Goal: Task Accomplishment & Management: Complete application form

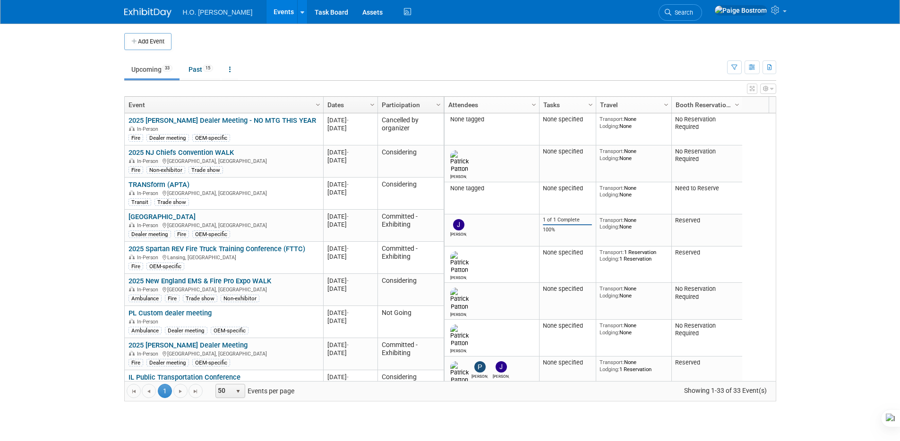
click at [623, 47] on td at bounding box center [457, 41] width 573 height 17
click at [401, 12] on icon at bounding box center [407, 12] width 12 height 15
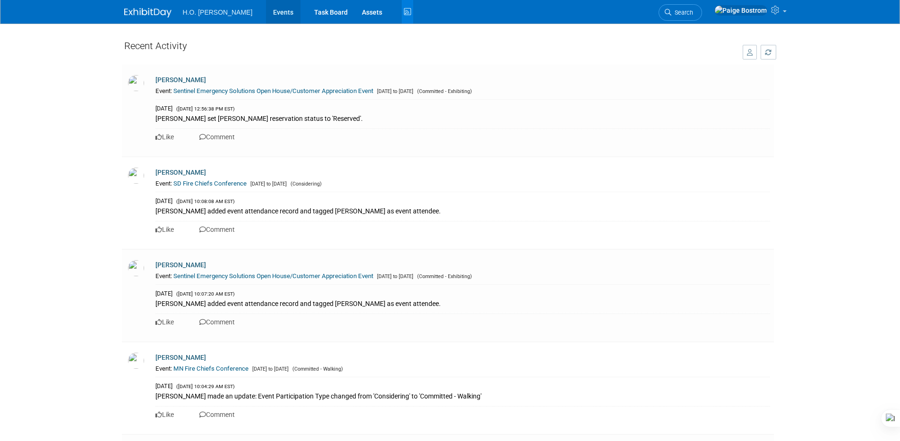
click at [266, 10] on link "Events" at bounding box center [283, 12] width 34 height 24
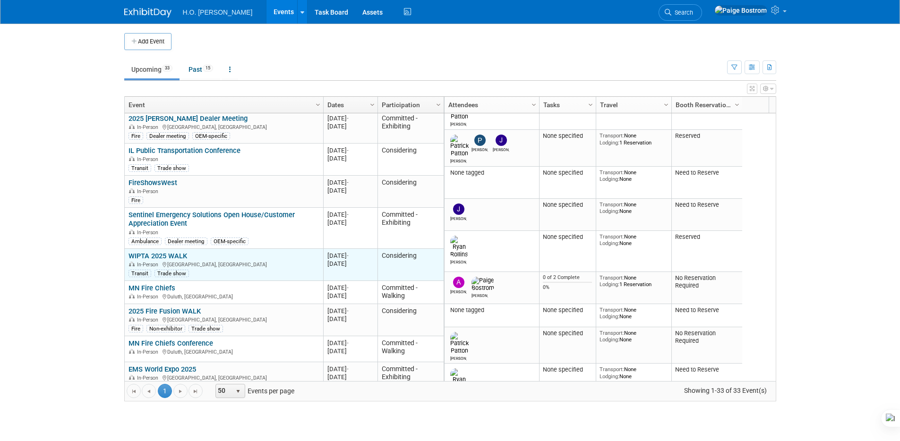
scroll to position [283, 0]
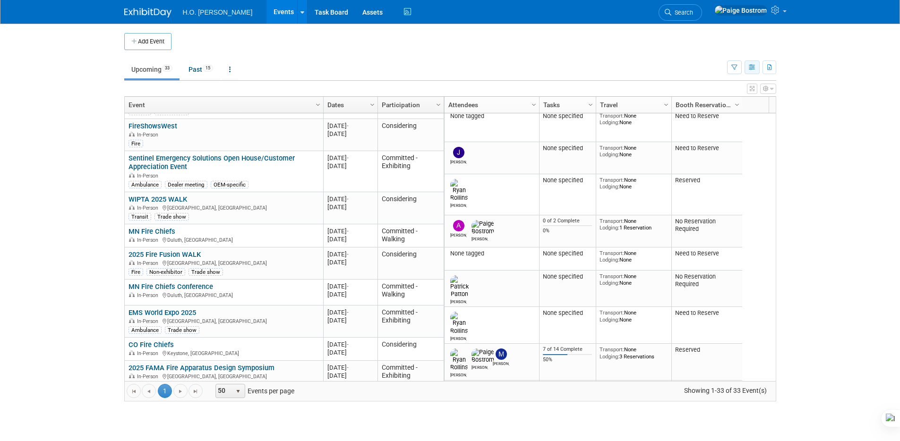
click at [751, 70] on icon "button" at bounding box center [752, 68] width 7 height 6
click at [712, 119] on link "Detail View" at bounding box center [712, 114] width 79 height 13
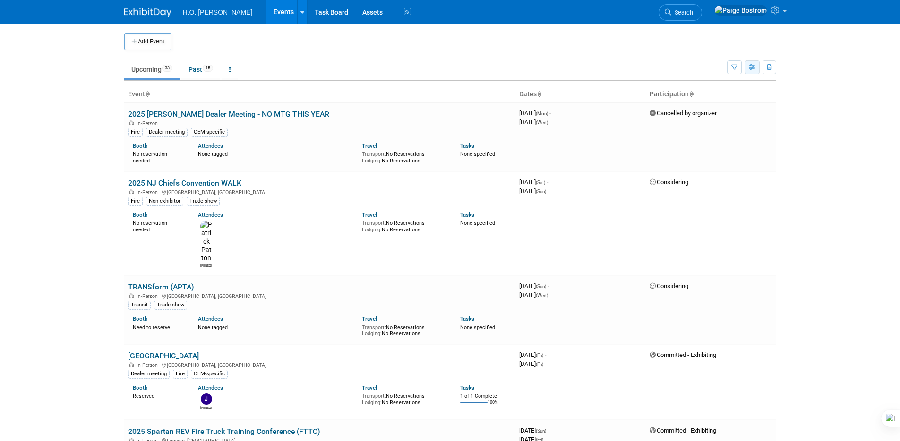
click at [748, 65] on button "button" at bounding box center [751, 67] width 15 height 14
click at [705, 98] on link "List View" at bounding box center [712, 100] width 79 height 13
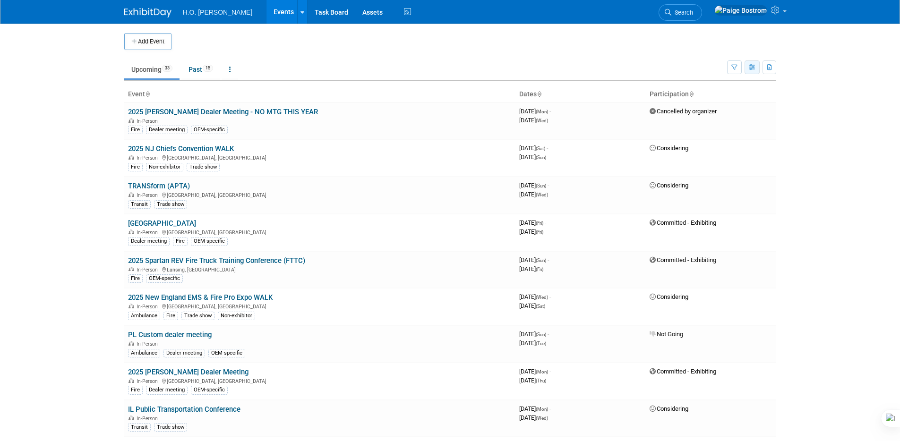
click at [747, 68] on button "button" at bounding box center [751, 67] width 15 height 14
click at [704, 144] on link "Expert Grid" at bounding box center [712, 143] width 79 height 13
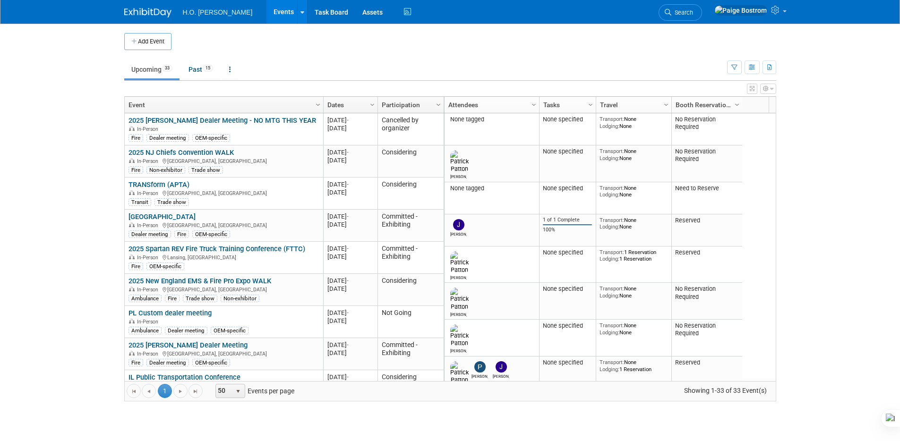
click at [768, 90] on button "button" at bounding box center [768, 89] width 16 height 10
click at [723, 118] on link "Advanced Options" at bounding box center [707, 120] width 122 height 14
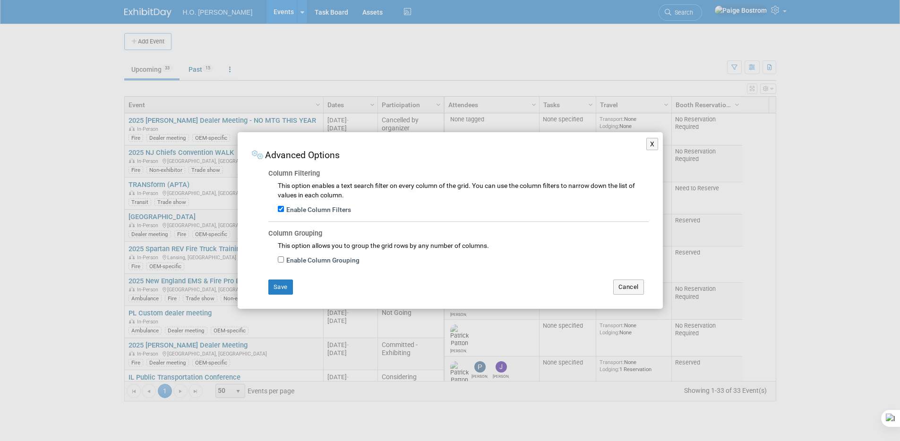
click at [295, 259] on label "Enable Column Grouping" at bounding box center [322, 260] width 76 height 9
click at [284, 259] on input "Enable Column Grouping" at bounding box center [281, 259] width 6 height 6
checkbox input "true"
click at [287, 289] on button "Save" at bounding box center [280, 287] width 25 height 15
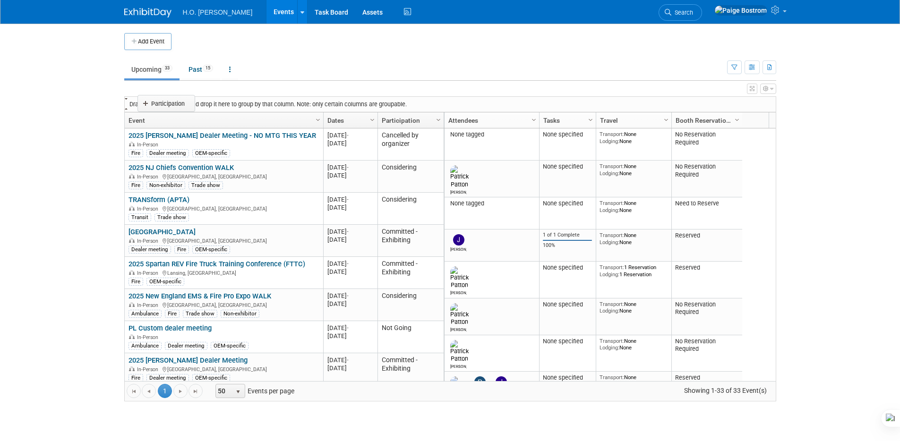
drag, startPoint x: 408, startPoint y: 120, endPoint x: 167, endPoint y: 102, distance: 241.5
click at [167, 102] on body "H.O. [PERSON_NAME] Events Add Event Bulk Upload Events Shareable Event Boards R…" at bounding box center [450, 220] width 900 height 441
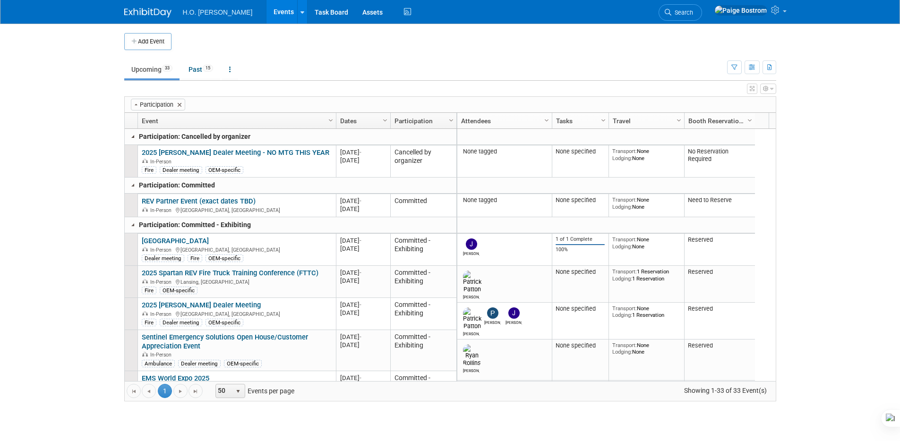
click at [134, 136] on link at bounding box center [133, 137] width 8 height 8
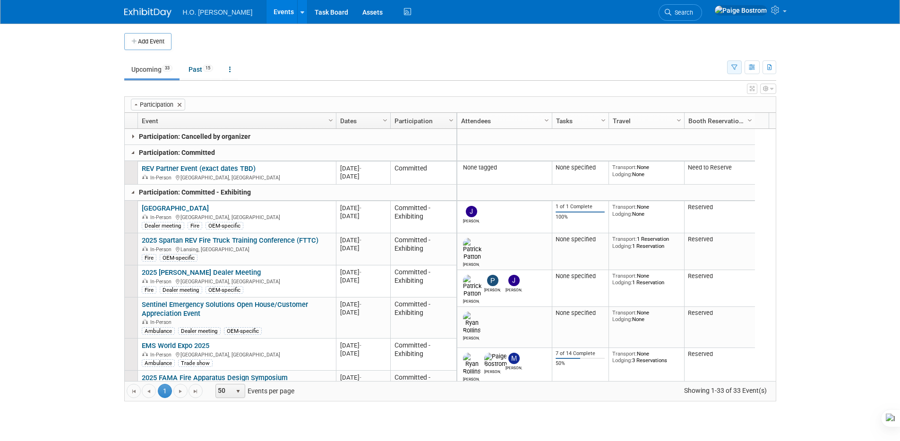
click at [735, 67] on icon "button" at bounding box center [734, 68] width 6 height 6
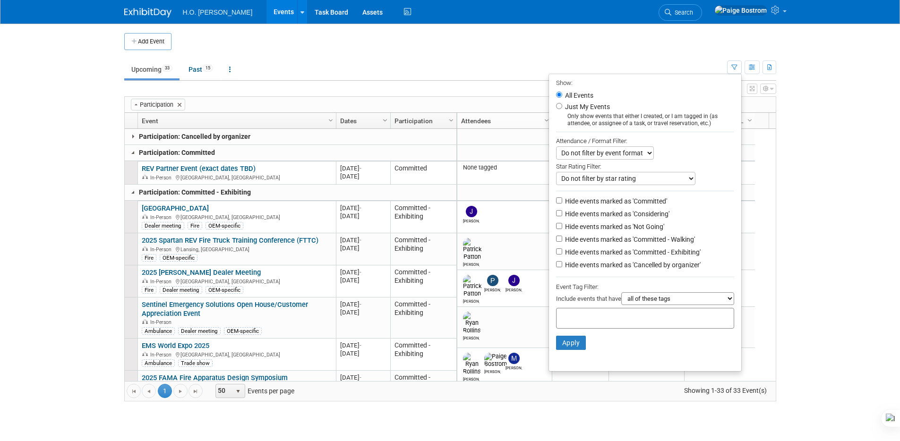
click at [652, 29] on div "Add Event" at bounding box center [450, 37] width 652 height 26
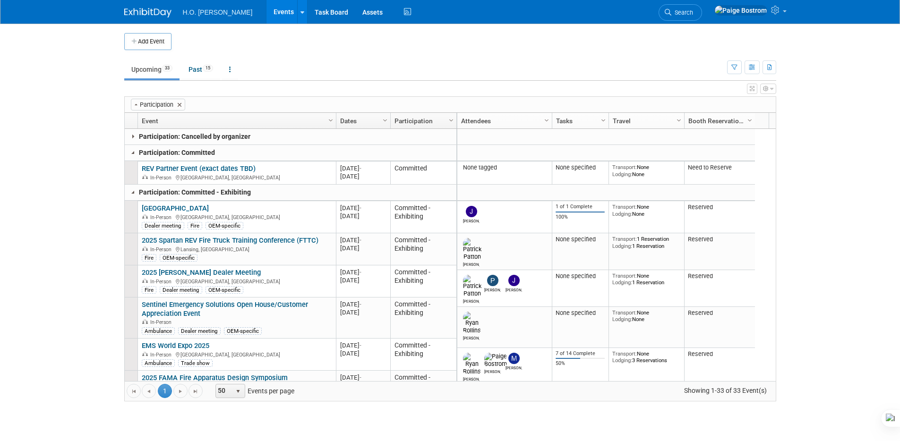
click at [770, 93] on button "button" at bounding box center [768, 89] width 16 height 10
click at [848, 111] on body "H.O. Bostrom Events Add Event Bulk Upload Events Shareable Event Boards Recentl…" at bounding box center [450, 220] width 900 height 441
click at [133, 151] on link at bounding box center [133, 153] width 8 height 8
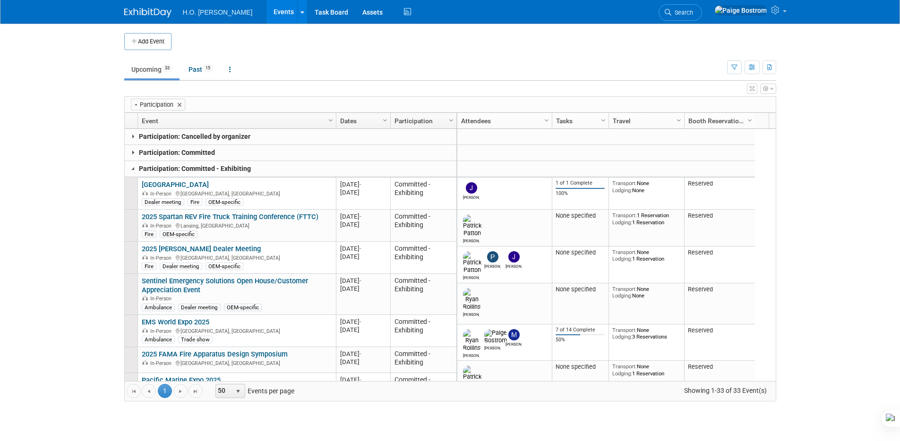
click at [129, 152] on link at bounding box center [133, 153] width 8 height 8
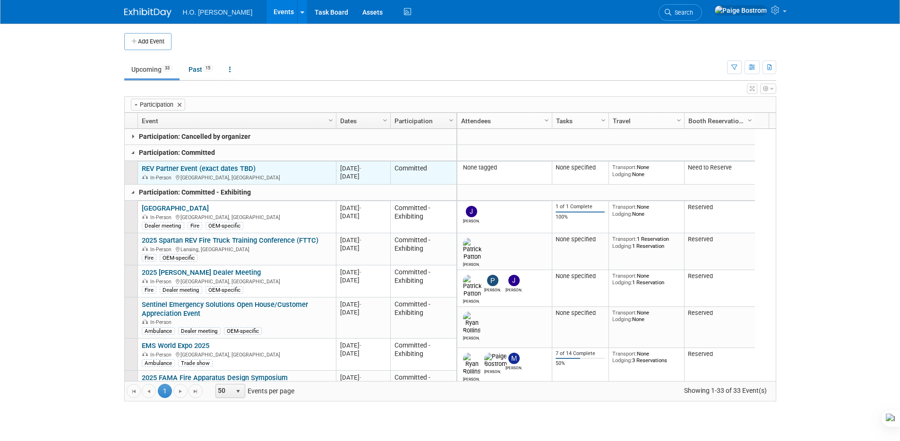
click at [415, 172] on td "Committed" at bounding box center [423, 173] width 66 height 24
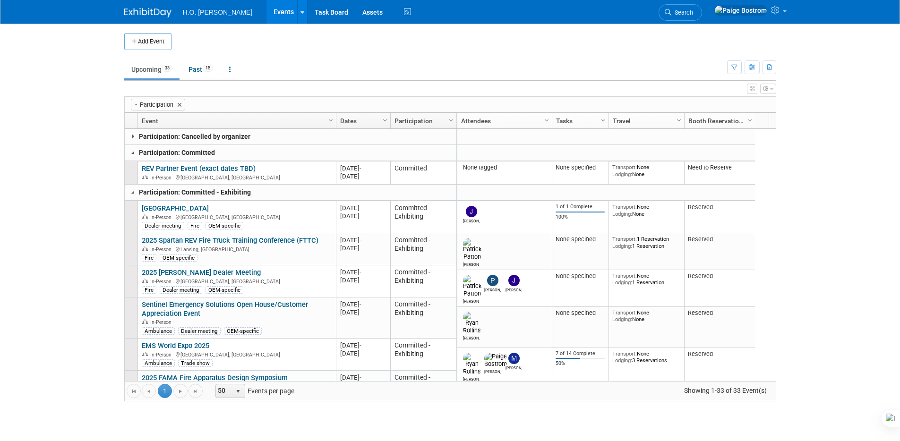
drag, startPoint x: 239, startPoint y: 165, endPoint x: 249, endPoint y: 163, distance: 10.6
click at [239, 165] on link "REV Partner Event (exact dates TBD)" at bounding box center [199, 168] width 114 height 9
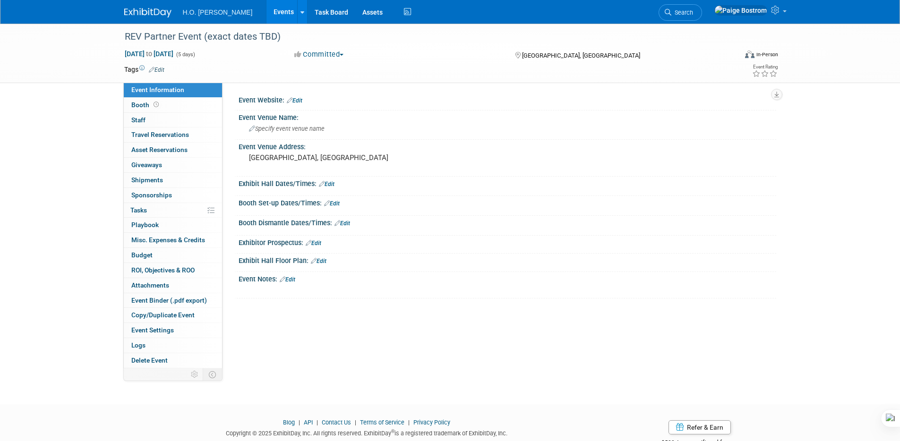
click at [322, 59] on button "Committed" at bounding box center [319, 55] width 56 height 10
click at [336, 120] on link "Committed - Exhibiting" at bounding box center [340, 122] width 99 height 13
click at [266, 10] on link "Events" at bounding box center [283, 12] width 34 height 24
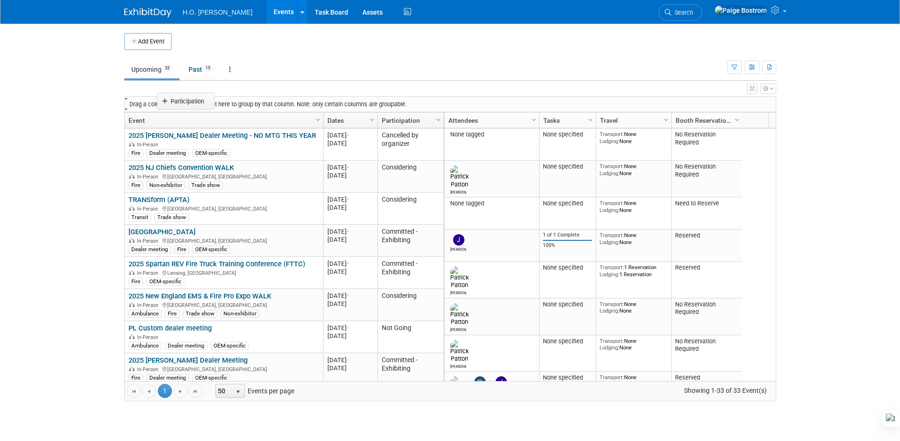
drag, startPoint x: 408, startPoint y: 120, endPoint x: 187, endPoint y: 99, distance: 222.0
click at [187, 99] on body "H.O. Bostrom Events Add Event Bulk Upload Events Shareable Event Boards Recentl…" at bounding box center [450, 220] width 900 height 441
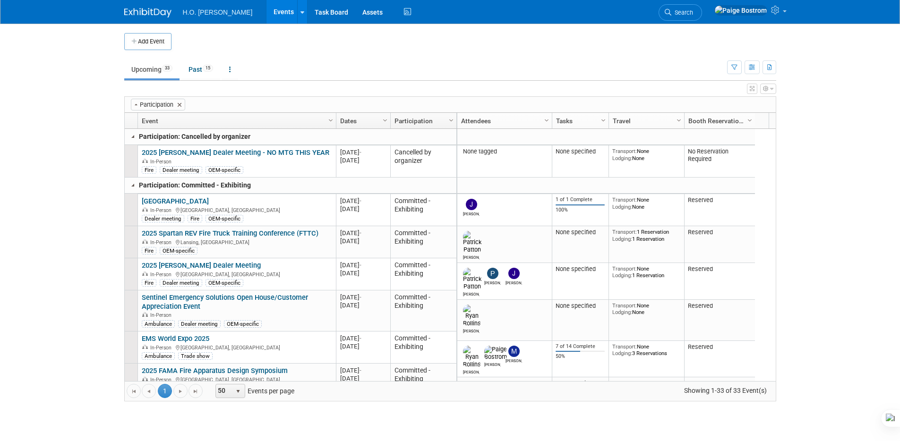
click at [763, 90] on icon "button" at bounding box center [766, 89] width 6 height 6
drag, startPoint x: 824, startPoint y: 87, endPoint x: 760, endPoint y: 86, distance: 63.3
click at [822, 87] on body "H.O. Bostrom Events Add Event Bulk Upload Events Shareable Event Boards Recentl…" at bounding box center [450, 220] width 900 height 441
click at [750, 88] on icon "button" at bounding box center [752, 89] width 5 height 6
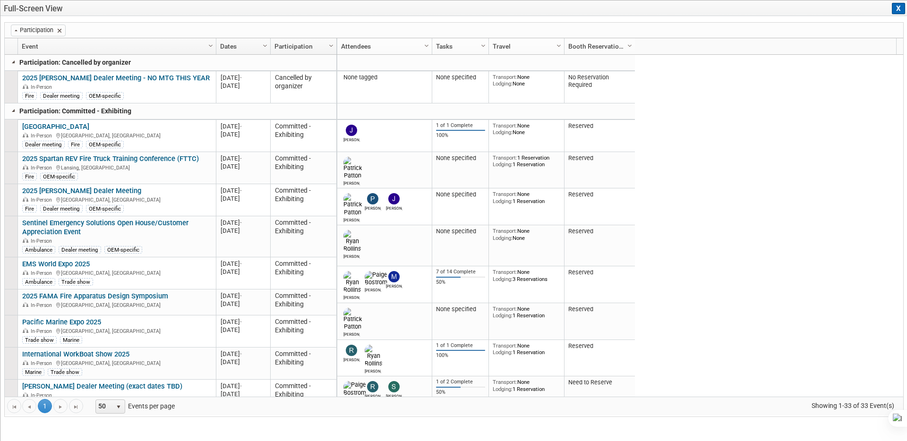
click at [899, 7] on button "X" at bounding box center [898, 8] width 13 height 11
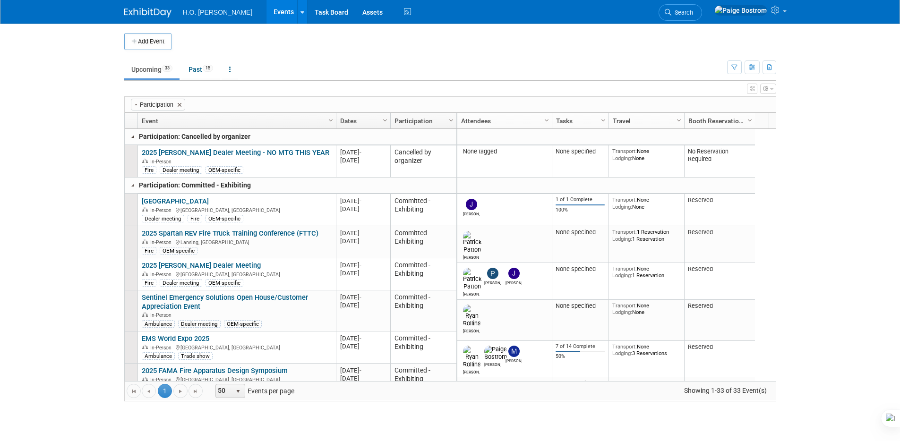
click at [134, 136] on link at bounding box center [133, 137] width 8 height 8
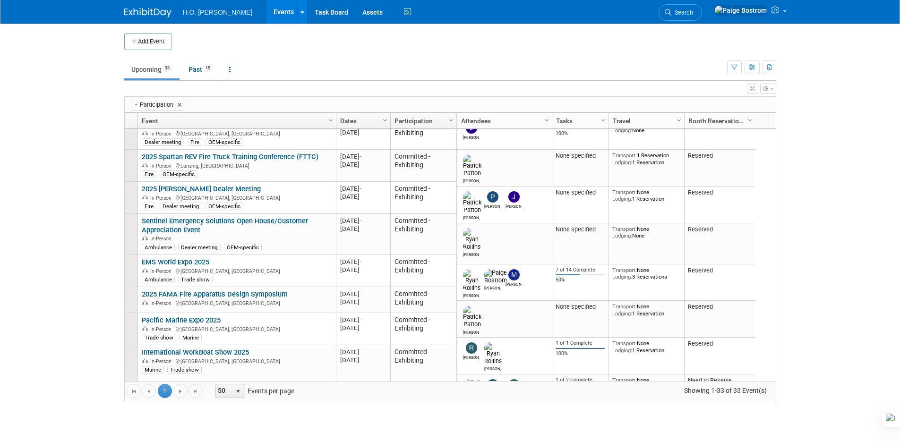
scroll to position [44, 0]
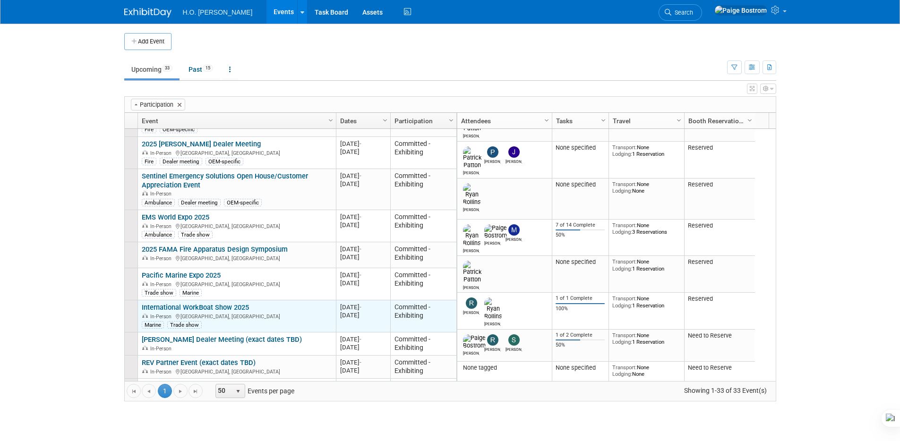
click at [235, 307] on link "International WorkBoat Show 2025" at bounding box center [195, 307] width 107 height 9
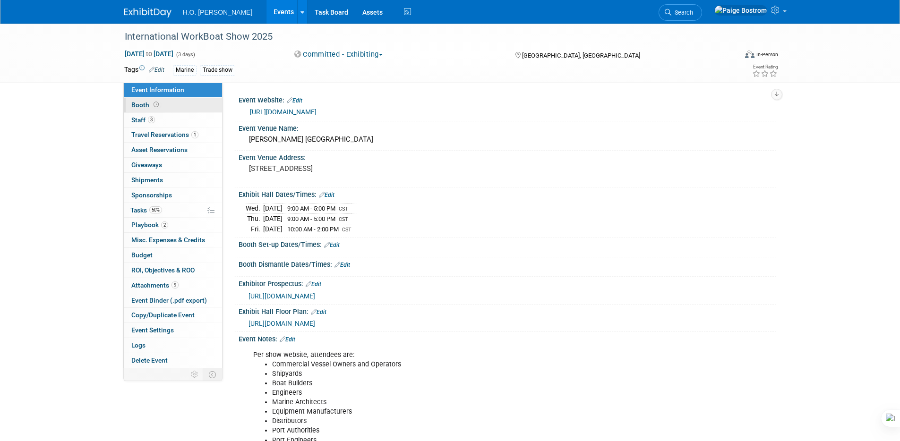
click at [172, 106] on link "Booth" at bounding box center [173, 105] width 98 height 15
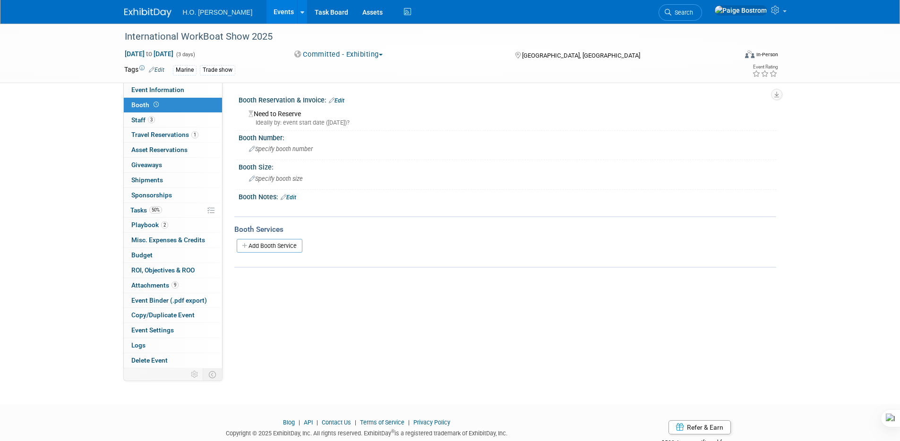
click at [340, 100] on link "Edit" at bounding box center [337, 100] width 16 height 7
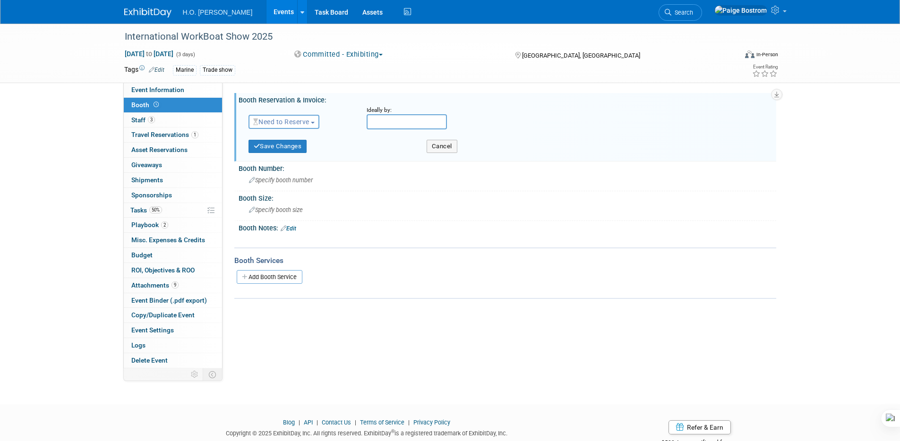
click at [301, 117] on button "Need to Reserve" at bounding box center [283, 122] width 71 height 14
click at [287, 146] on link "Reserved" at bounding box center [299, 151] width 101 height 13
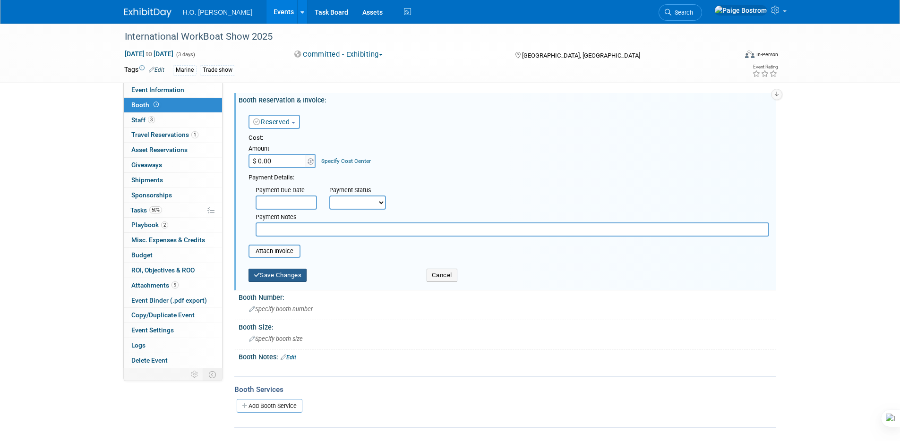
click at [267, 275] on button "Save Changes" at bounding box center [277, 275] width 59 height 13
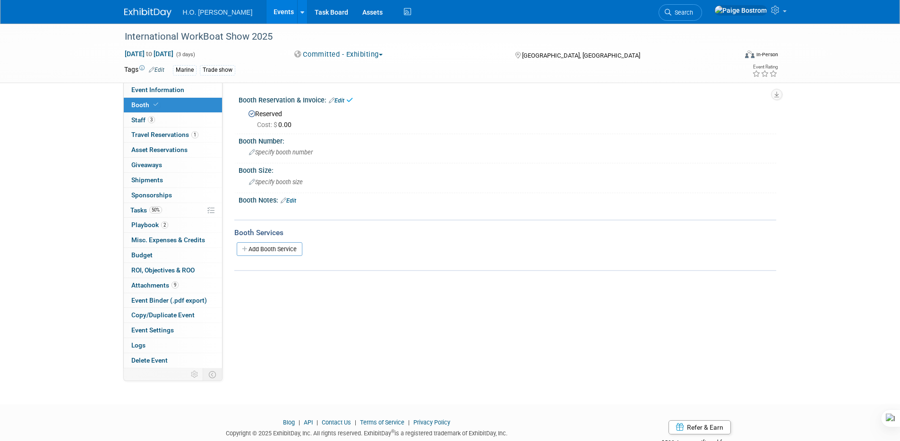
click at [266, 14] on link "Events" at bounding box center [283, 12] width 34 height 24
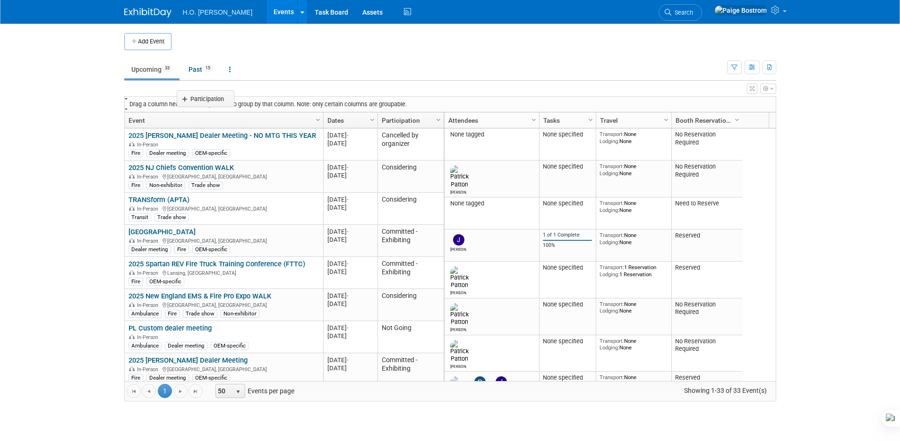
drag, startPoint x: 411, startPoint y: 122, endPoint x: 213, endPoint y: 101, distance: 199.6
click at [213, 101] on body "H.O. Bostrom Events Add Event Bulk Upload Events Shareable Event Boards Recentl…" at bounding box center [450, 220] width 900 height 441
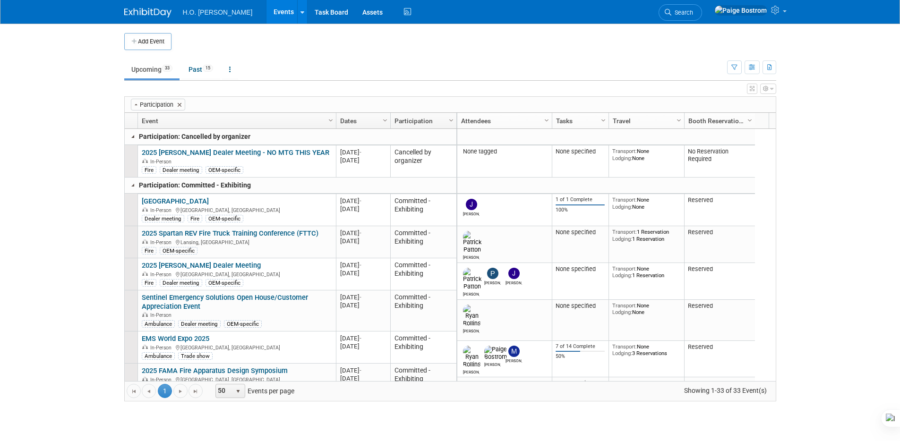
click at [134, 137] on link at bounding box center [133, 137] width 8 height 8
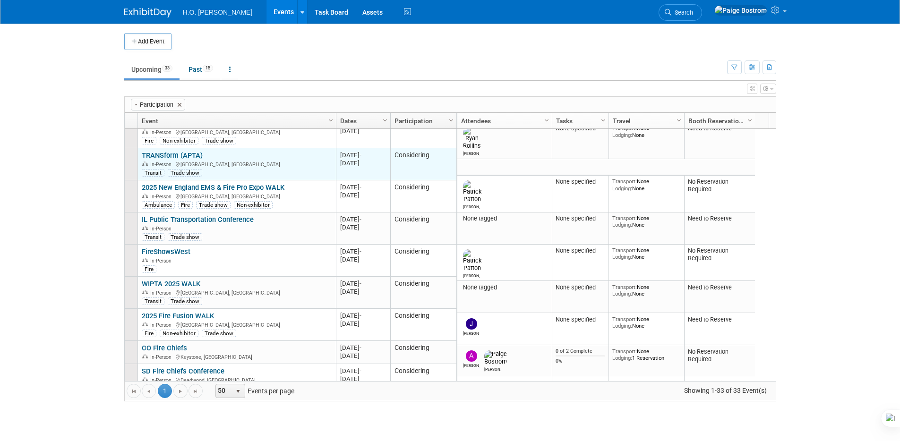
scroll to position [510, 0]
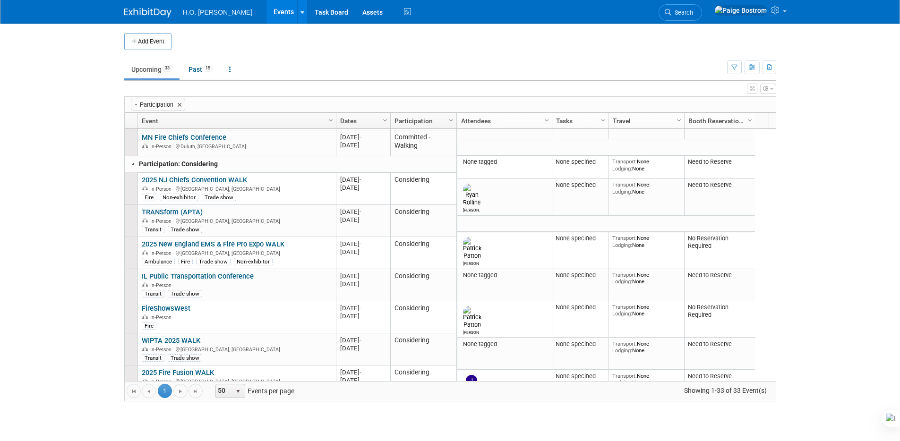
click at [824, 351] on body "H.O. Bostrom Events Add Event Bulk Upload Events Shareable Event Boards Recentl…" at bounding box center [450, 220] width 900 height 441
click at [568, 54] on td "Upcoming 33 Past 15 All Events 48 Past and Upcoming Grouped Annually Events gro…" at bounding box center [425, 65] width 603 height 31
click at [34, 203] on body "H.O. Bostrom Events Add Event Bulk Upload Events Shareable Event Boards Recentl…" at bounding box center [450, 220] width 900 height 441
click at [62, 218] on body "H.O. Bostrom Events Add Event Bulk Upload Events Shareable Event Boards Recentl…" at bounding box center [450, 220] width 900 height 441
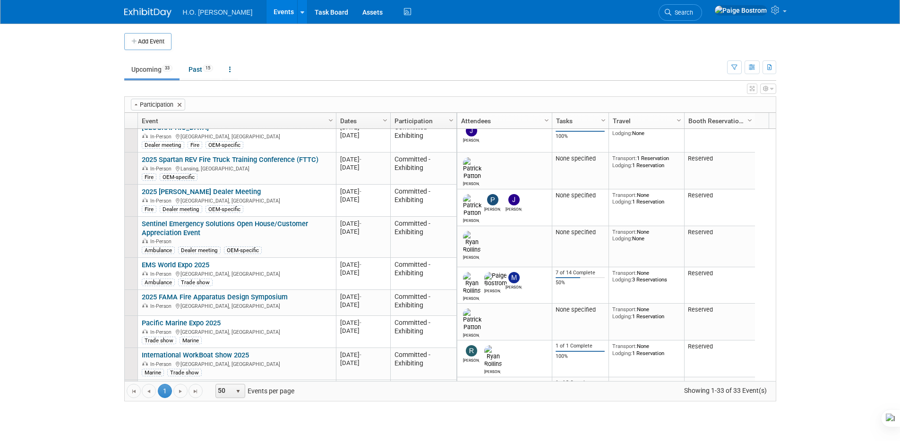
scroll to position [0, 0]
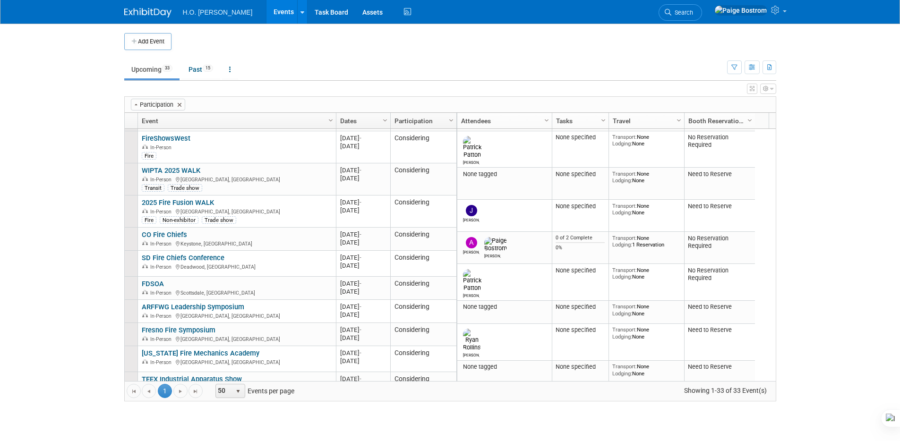
click at [163, 36] on button "Add Event" at bounding box center [147, 41] width 47 height 17
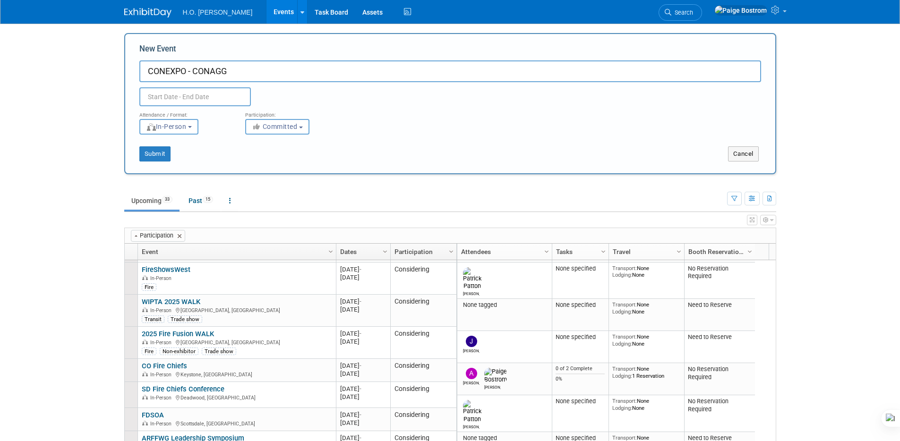
click at [210, 68] on input "CONEXPO - CONAGG" at bounding box center [450, 71] width 622 height 22
type input "CONEXPO - CON/AGG"
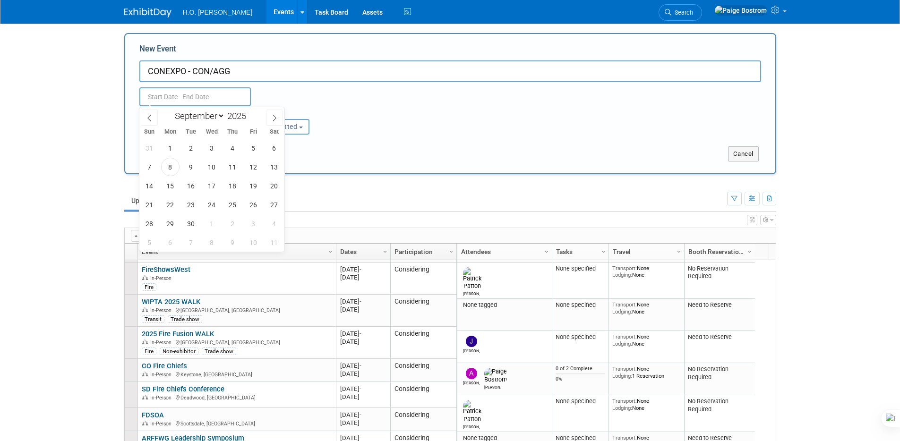
click at [172, 99] on input "text" at bounding box center [194, 96] width 111 height 19
click at [275, 120] on icon at bounding box center [274, 118] width 7 height 7
select select "11"
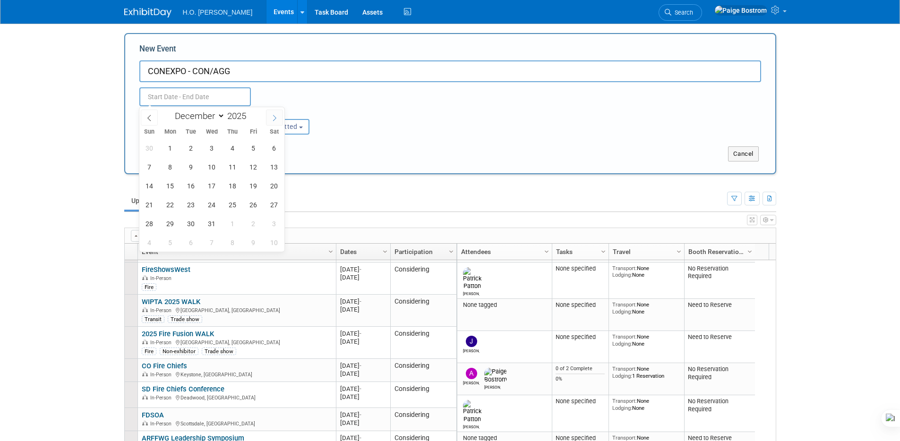
click at [275, 120] on icon at bounding box center [274, 118] width 7 height 7
type input "2026"
click at [275, 120] on icon at bounding box center [274, 118] width 7 height 7
select select "2"
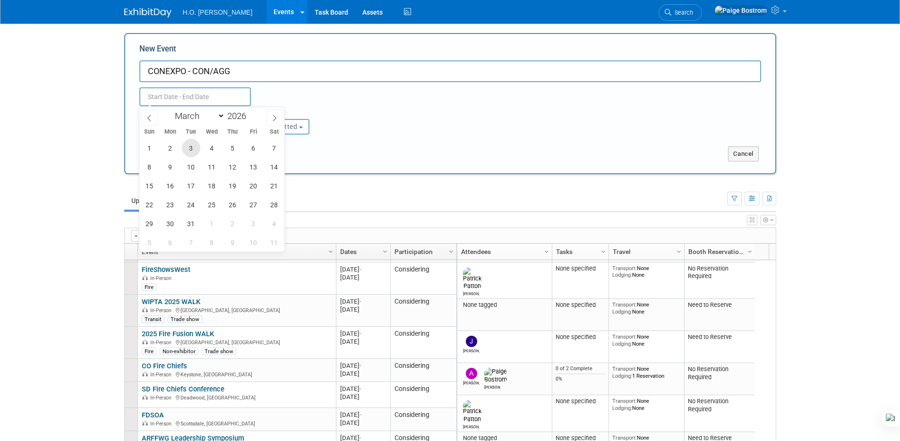
click at [194, 149] on span "3" at bounding box center [191, 148] width 18 height 18
click at [270, 147] on span "7" at bounding box center [274, 148] width 18 height 18
type input "Mar 3, 2026 to Mar 7, 2026"
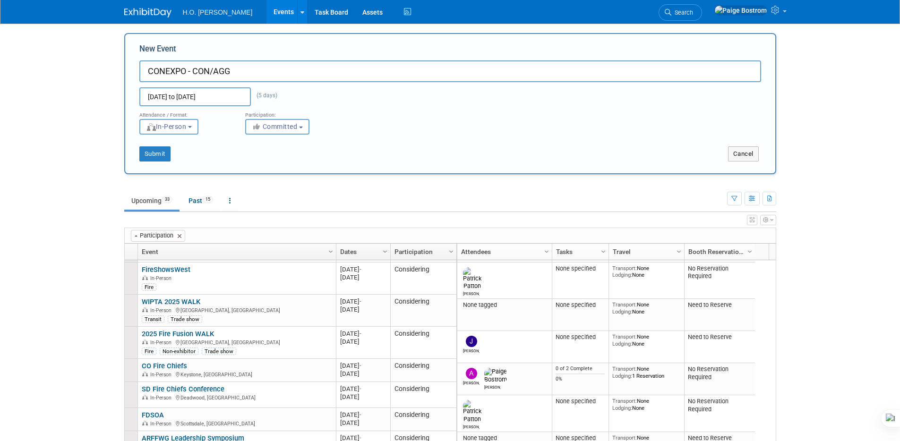
drag, startPoint x: 377, startPoint y: 119, endPoint x: 385, endPoint y: 119, distance: 8.5
click at [378, 119] on div "Attendance / Format: <img src="https://www.exhibitday.com/Images/Format-InPerso…" at bounding box center [450, 120] width 636 height 28
click at [300, 129] on button "Committed" at bounding box center [277, 127] width 64 height 16
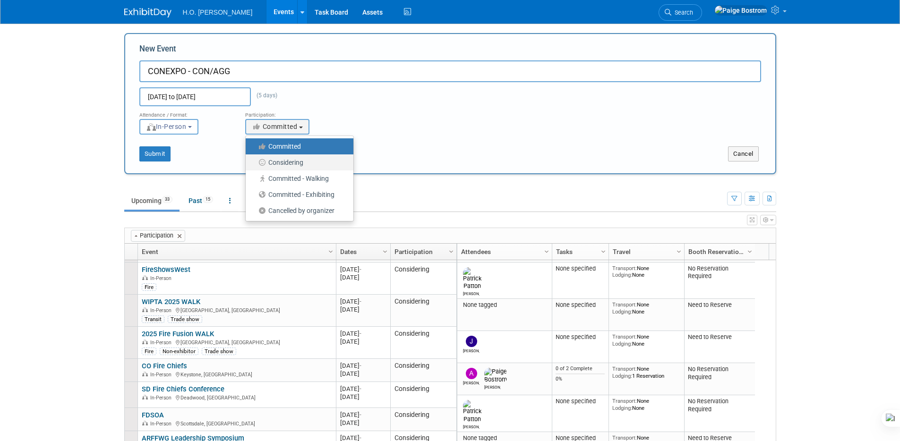
click at [317, 164] on label "Considering" at bounding box center [297, 162] width 94 height 12
click at [254, 164] on input "Considering" at bounding box center [251, 163] width 6 height 6
select select "2"
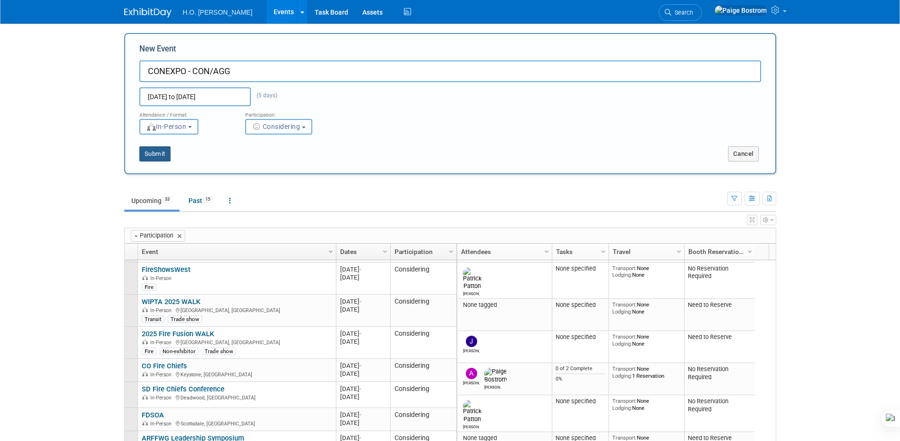
click at [168, 155] on button "Submit" at bounding box center [154, 153] width 31 height 15
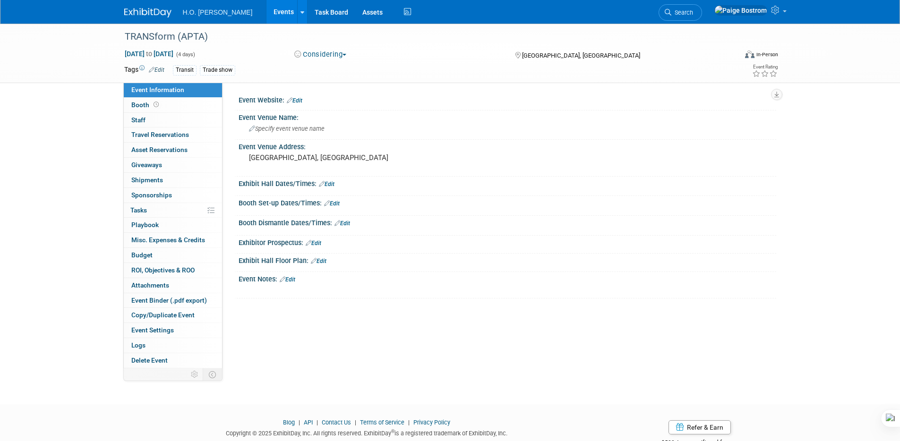
click at [339, 50] on div "Considering Committed Considering Not Going Committed - Walking Committed - Exh…" at bounding box center [395, 55] width 209 height 10
click at [336, 58] on button "Considering" at bounding box center [320, 55] width 59 height 10
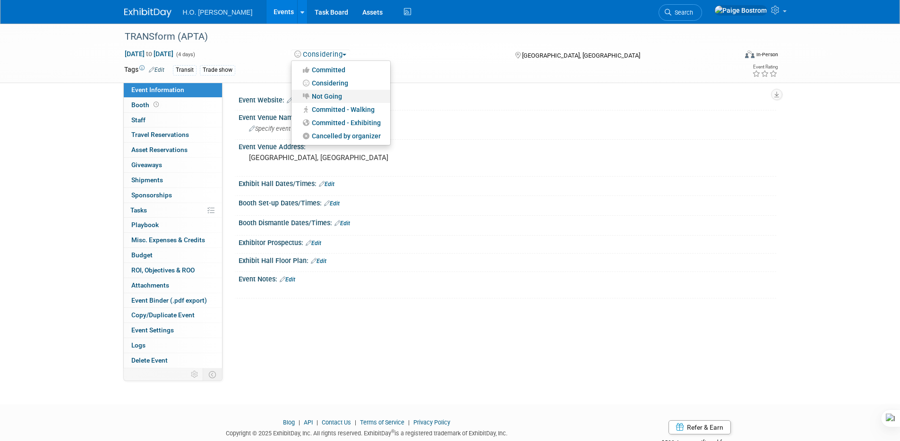
click at [325, 99] on link "Not Going" at bounding box center [340, 96] width 99 height 13
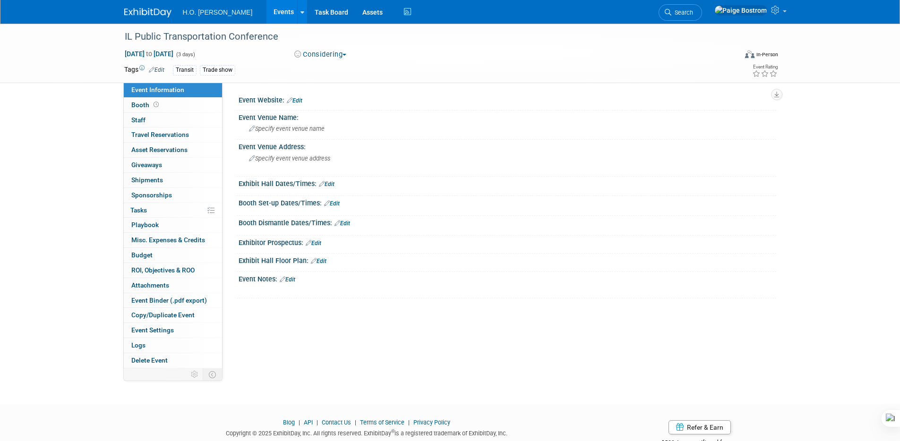
click at [334, 54] on button "Considering" at bounding box center [320, 55] width 59 height 10
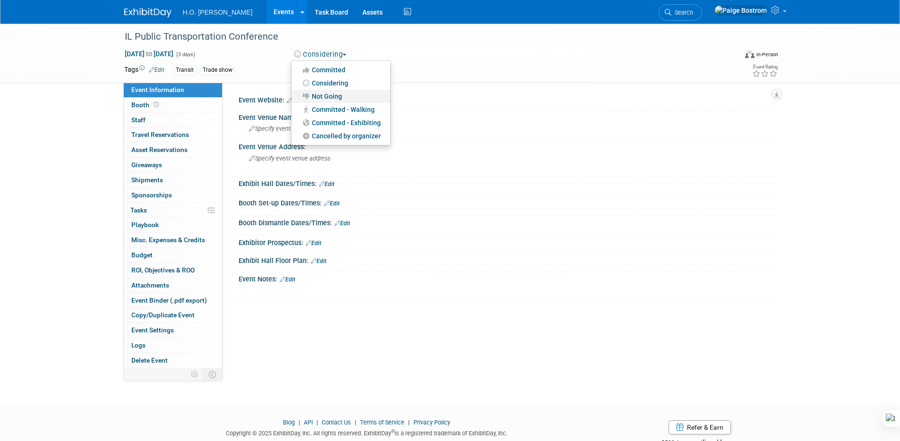
click at [316, 96] on link "Not Going" at bounding box center [340, 96] width 99 height 13
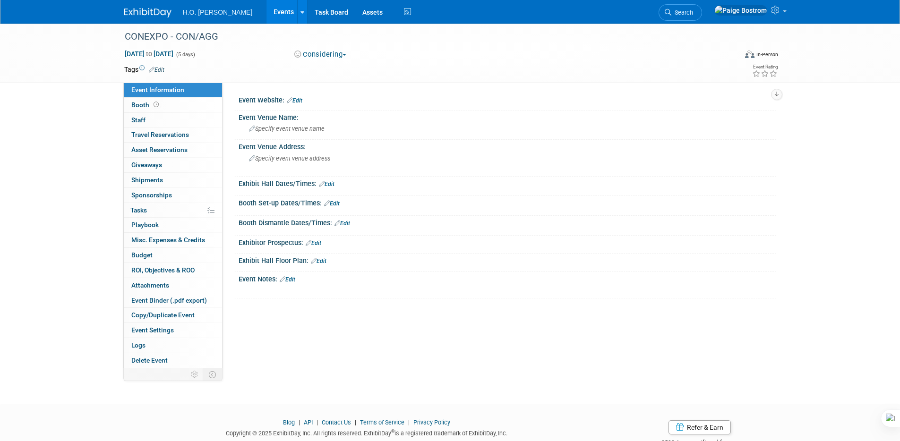
click at [266, 16] on link "Events" at bounding box center [283, 12] width 34 height 24
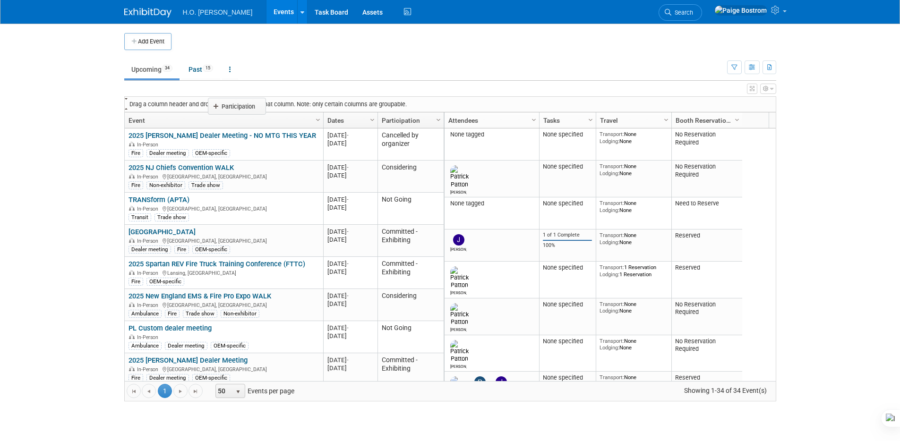
drag, startPoint x: 417, startPoint y: 119, endPoint x: 409, endPoint y: 118, distance: 8.2
click at [246, 104] on body "H.O. Bostrom Events Add Event Bulk Upload Events Shareable Event Boards Recentl…" at bounding box center [450, 220] width 900 height 441
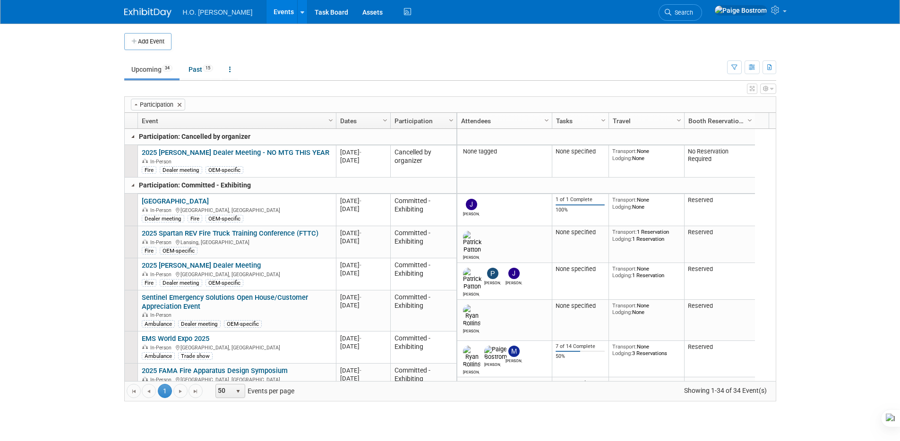
click at [132, 137] on link at bounding box center [133, 137] width 8 height 8
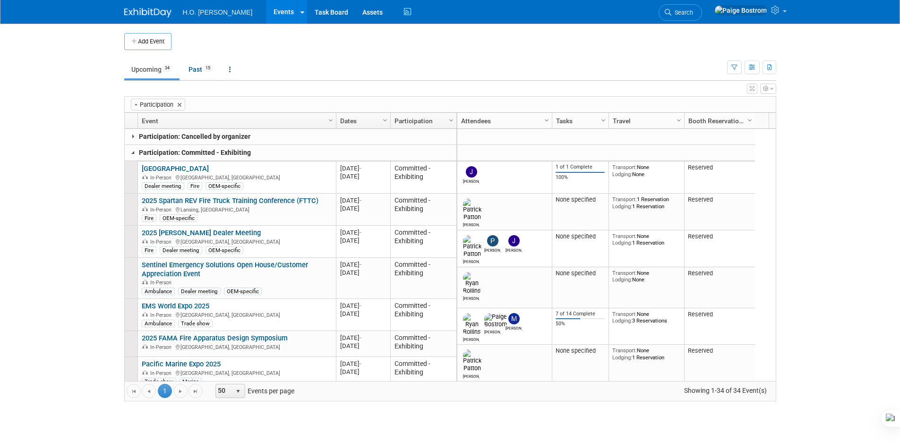
click at [132, 151] on link at bounding box center [133, 153] width 8 height 8
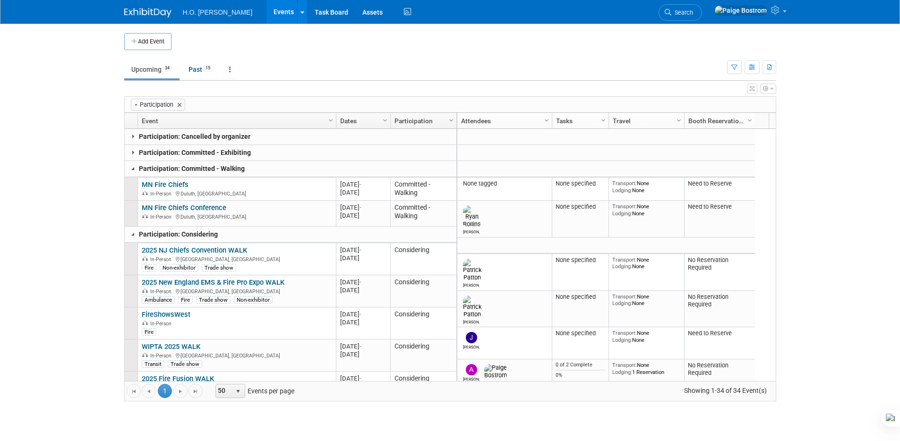
click at [134, 169] on link at bounding box center [133, 169] width 8 height 8
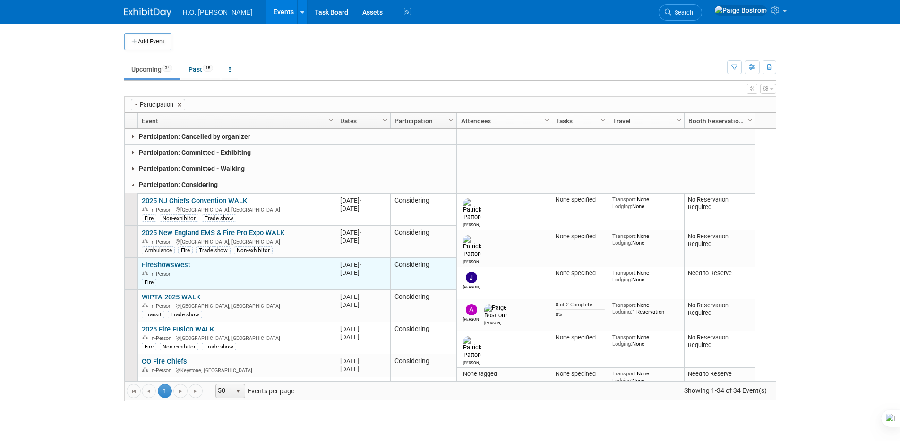
click at [181, 265] on link "FireShowsWest" at bounding box center [166, 265] width 49 height 9
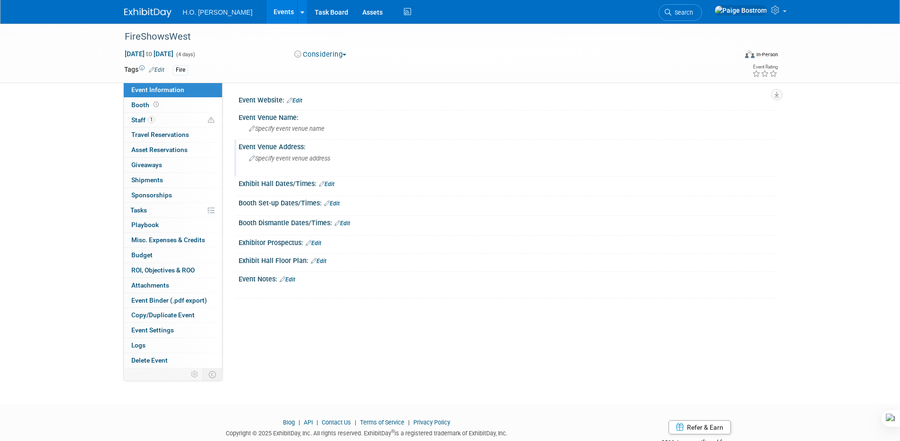
click at [286, 159] on span "Specify event venue address" at bounding box center [289, 158] width 81 height 7
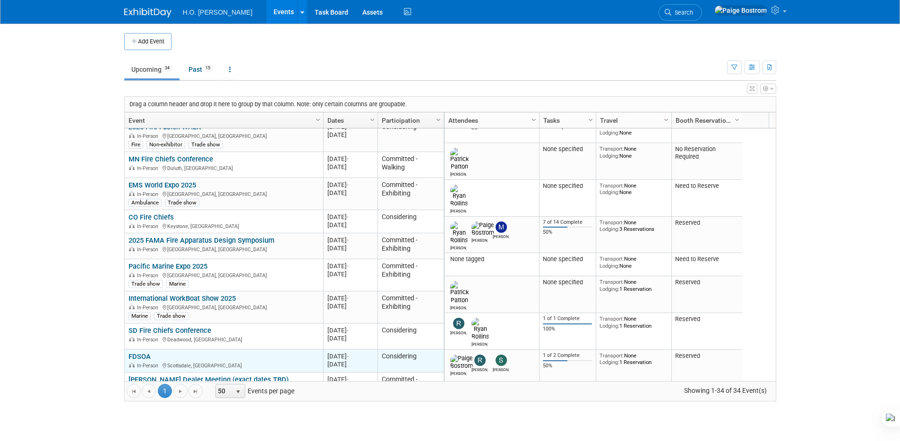
scroll to position [369, 0]
